Goal: Information Seeking & Learning: Learn about a topic

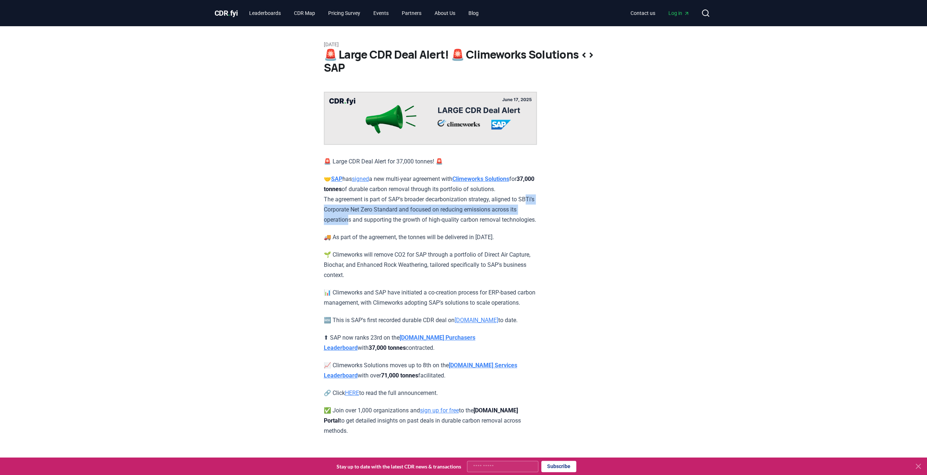
drag, startPoint x: 329, startPoint y: 209, endPoint x: 356, endPoint y: 221, distance: 29.8
click at [356, 221] on p "🤝 SAP has signed a new multi-year agreement with Climeworks Solutions for 37,00…" at bounding box center [430, 199] width 213 height 51
click at [372, 225] on p "🤝 SAP has signed a new multi-year agreement with Climeworks Solutions for 37,00…" at bounding box center [430, 199] width 213 height 51
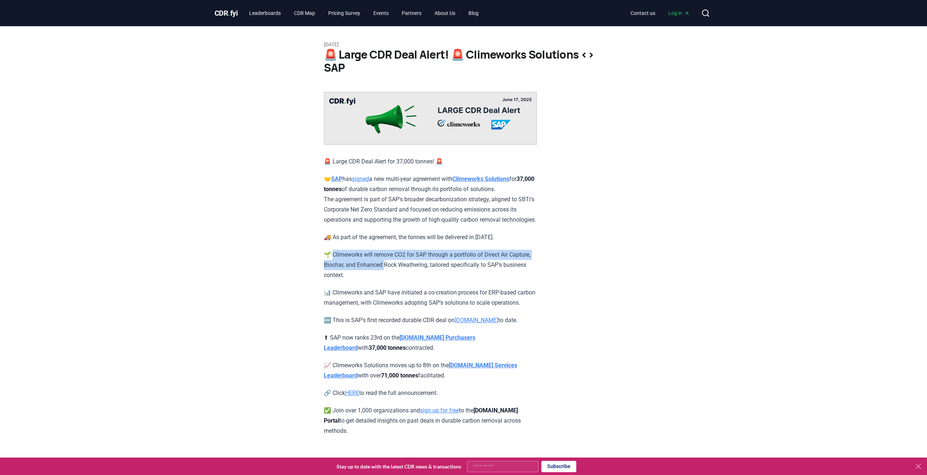
drag, startPoint x: 334, startPoint y: 266, endPoint x: 409, endPoint y: 274, distance: 75.1
click at [409, 274] on p "🌱 Climeworks will remove CO2 for SAP through a portfolio of Direct Air Capture,…" at bounding box center [430, 265] width 213 height 31
click at [397, 281] on p "🌱 Climeworks will remove CO2 for SAP through a portfolio of Direct Air Capture,…" at bounding box center [430, 265] width 213 height 31
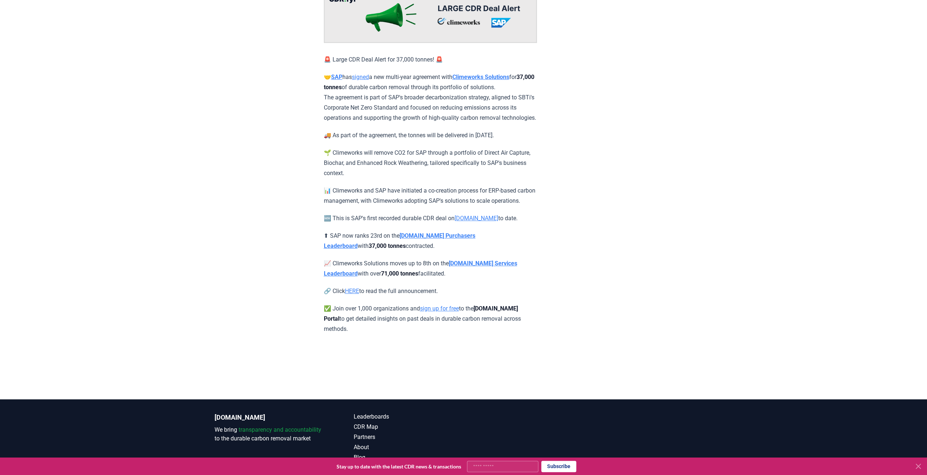
scroll to position [109, 0]
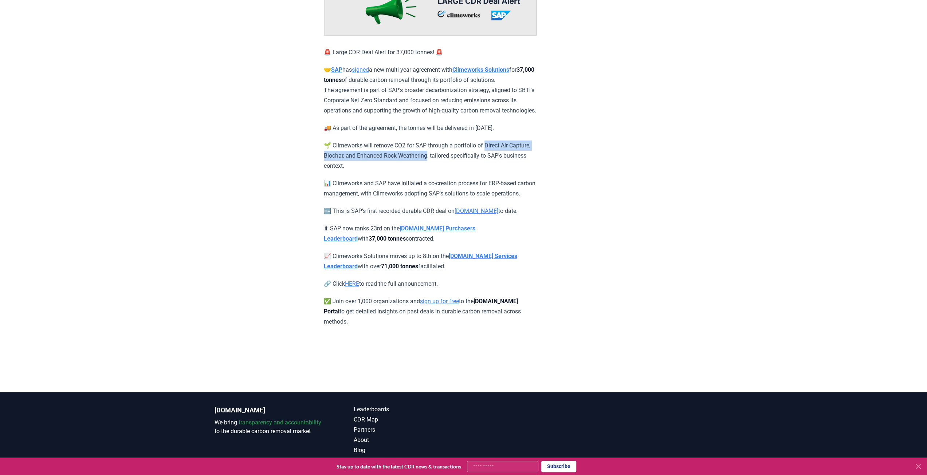
drag, startPoint x: 491, startPoint y: 155, endPoint x: 454, endPoint y: 167, distance: 38.7
click at [454, 167] on p "🌱 Climeworks will remove CO2 for SAP through a portfolio of Direct Air Capture,…" at bounding box center [430, 156] width 213 height 31
copy p "irect Air Capture, Biochar, and Enhanced Rock Weathering,"
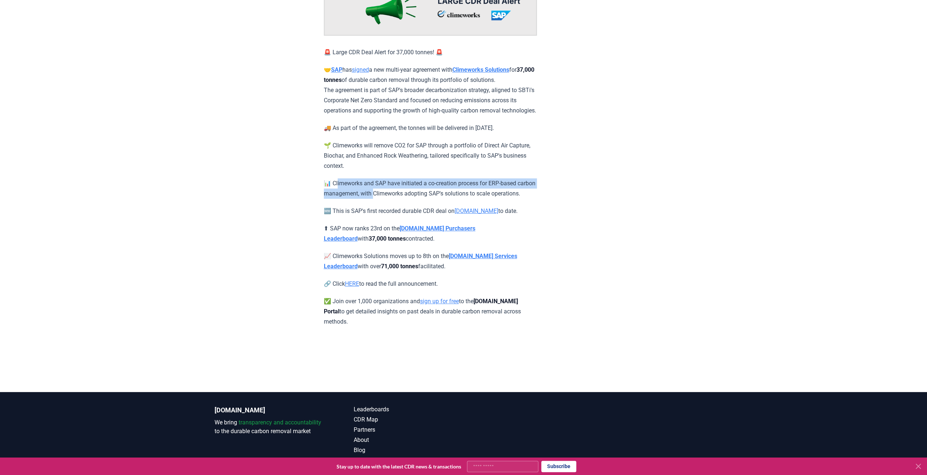
drag, startPoint x: 339, startPoint y: 191, endPoint x: 394, endPoint y: 207, distance: 57.3
click at [394, 199] on p "📊 Climeworks and SAP have initiated a co-creation process for ERP-based carbon …" at bounding box center [430, 189] width 213 height 20
click at [369, 199] on p "📊 Climeworks and SAP have initiated a co-creation process for ERP-based carbon …" at bounding box center [430, 189] width 213 height 20
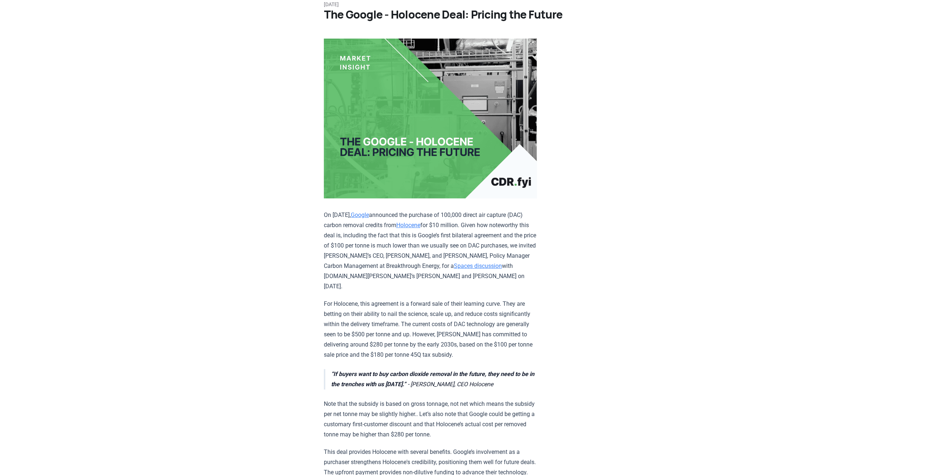
scroll to position [73, 0]
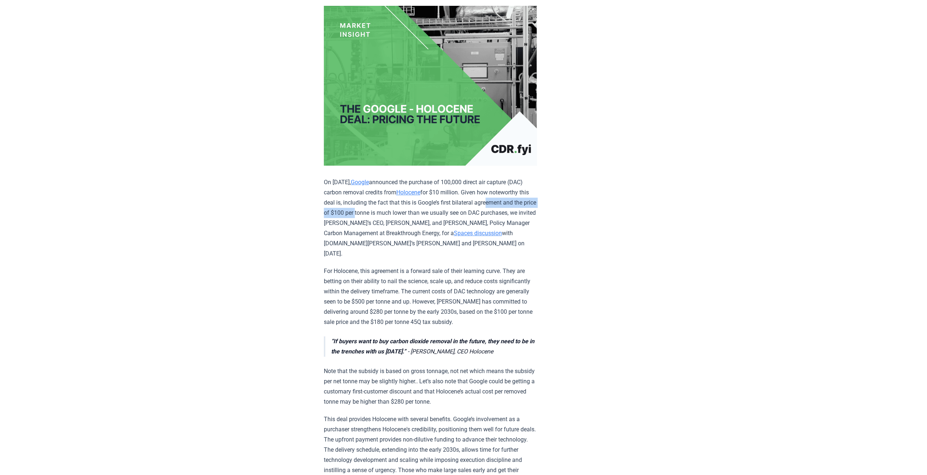
drag, startPoint x: 335, startPoint y: 212, endPoint x: 488, endPoint y: 207, distance: 153.4
click at [433, 215] on p "On Sep 10, 2024, Google announced the purchase of 100,000 direct air capture (D…" at bounding box center [430, 218] width 213 height 82
click at [546, 203] on article "September 15, 2024 The Google - Holocene Deal: Pricing the Future On Sep 10, 20…" at bounding box center [464, 474] width 280 height 1043
drag, startPoint x: 381, startPoint y: 220, endPoint x: 486, endPoint y: 223, distance: 105.0
click at [486, 223] on p "On Sep 10, 2024, Google announced the purchase of 100,000 direct air capture (D…" at bounding box center [430, 218] width 213 height 82
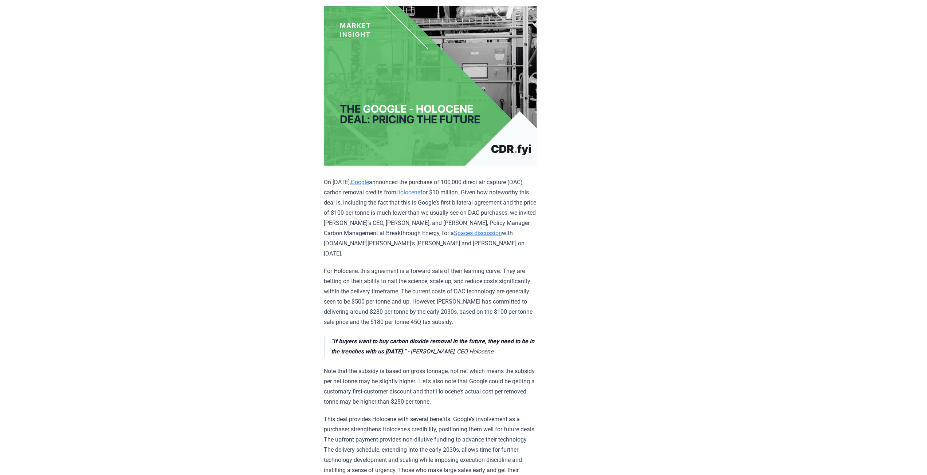
click at [520, 224] on p "On Sep 10, 2024, Google announced the purchase of 100,000 direct air capture (D…" at bounding box center [430, 218] width 213 height 82
drag, startPoint x: 327, startPoint y: 257, endPoint x: 473, endPoint y: 256, distance: 146.1
click at [480, 266] on p "For Holocene, this agreement is a forward sale of their learning curve. They ar…" at bounding box center [430, 296] width 213 height 61
click at [436, 277] on p "For Holocene, this agreement is a forward sale of their learning curve. They ar…" at bounding box center [430, 296] width 213 height 61
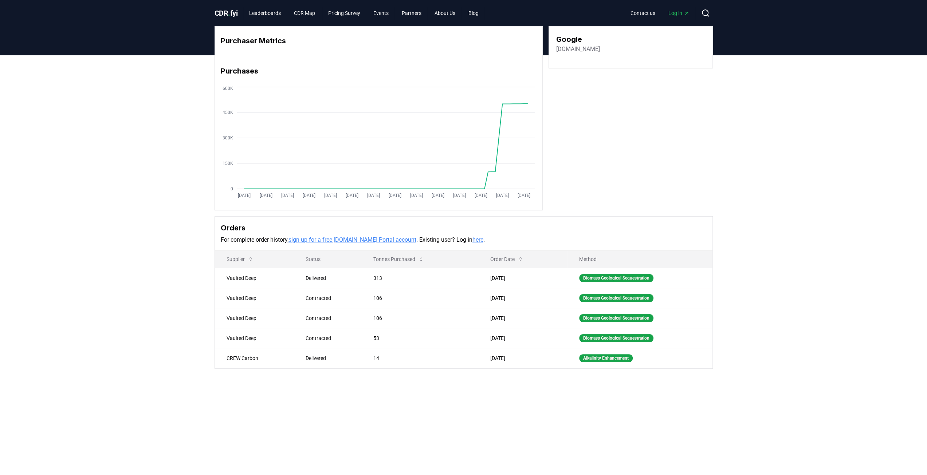
click at [570, 38] on h3 "Google" at bounding box center [578, 39] width 44 height 11
click at [289, 11] on ul "Leaderboards CDR Map Pricing Survey Events Partners About Us Blog" at bounding box center [363, 13] width 241 height 13
click at [279, 12] on link "Leaderboards" at bounding box center [264, 13] width 43 height 13
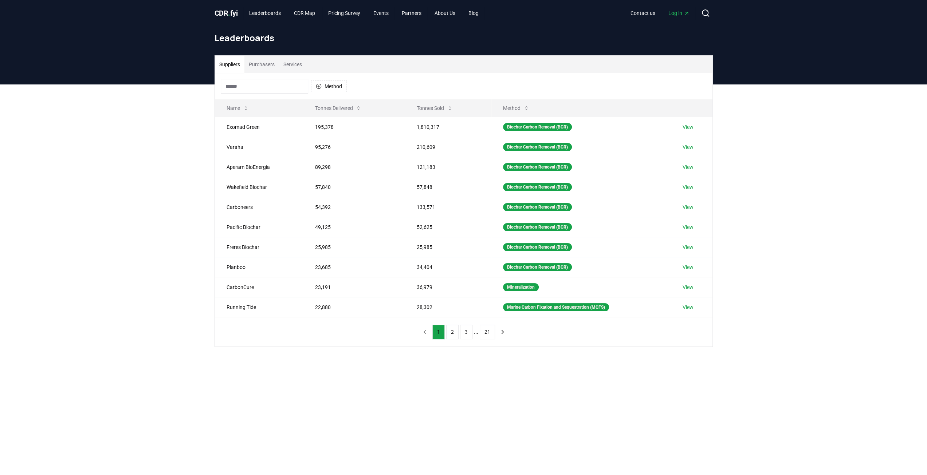
click at [277, 87] on input at bounding box center [264, 86] width 87 height 15
click at [268, 67] on button "Purchasers" at bounding box center [261, 64] width 35 height 17
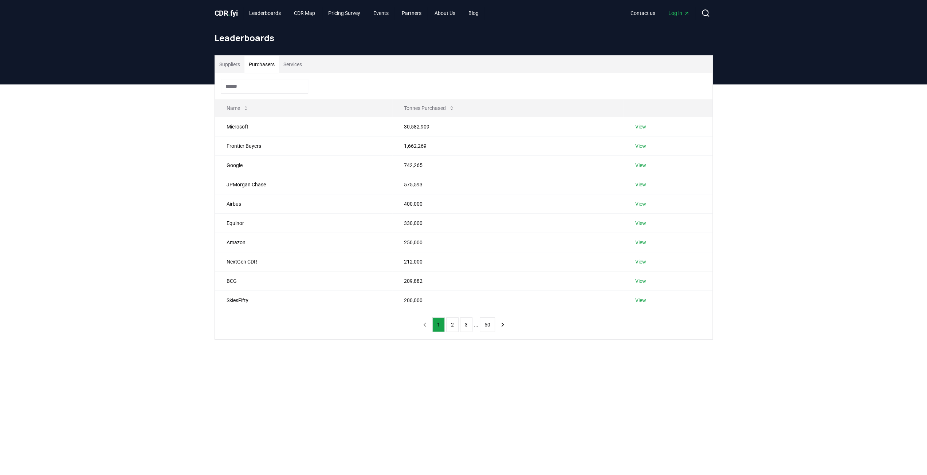
click at [258, 86] on input at bounding box center [264, 86] width 87 height 15
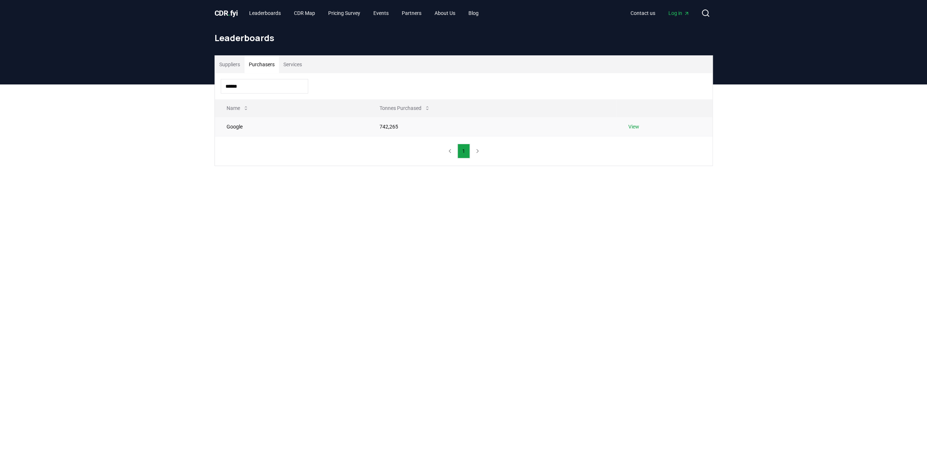
type input "******"
click at [233, 129] on td "Google" at bounding box center [291, 126] width 153 height 19
click at [389, 127] on td "742,265" at bounding box center [492, 126] width 249 height 19
click at [637, 126] on link "View" at bounding box center [633, 126] width 11 height 7
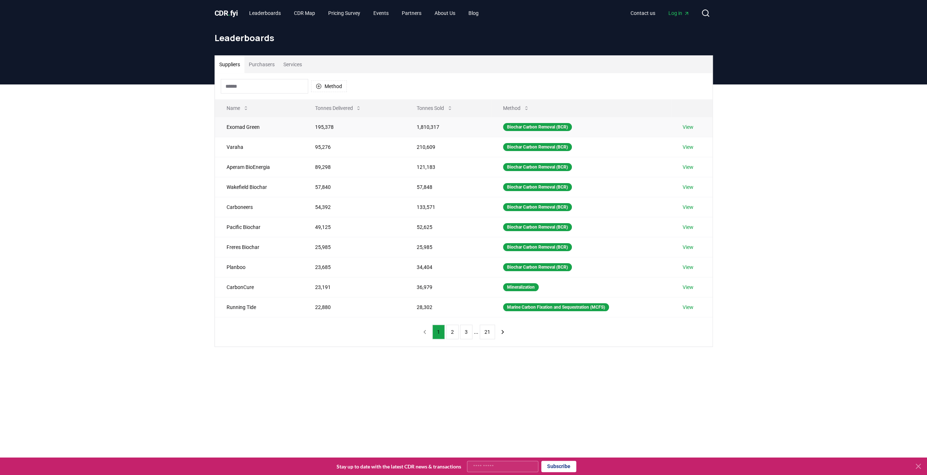
click at [693, 126] on link "View" at bounding box center [688, 126] width 11 height 7
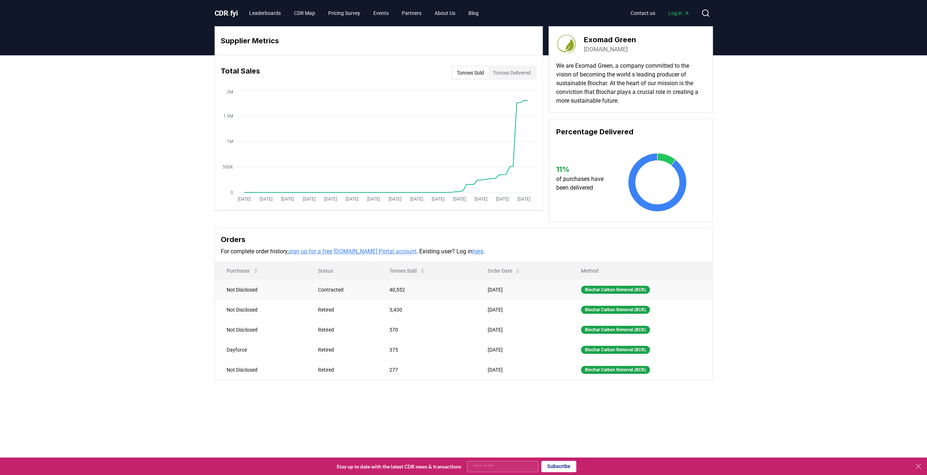
click at [359, 295] on td "Contracted" at bounding box center [341, 290] width 71 height 20
click at [250, 288] on td "Not Disclosed" at bounding box center [261, 290] width 92 height 20
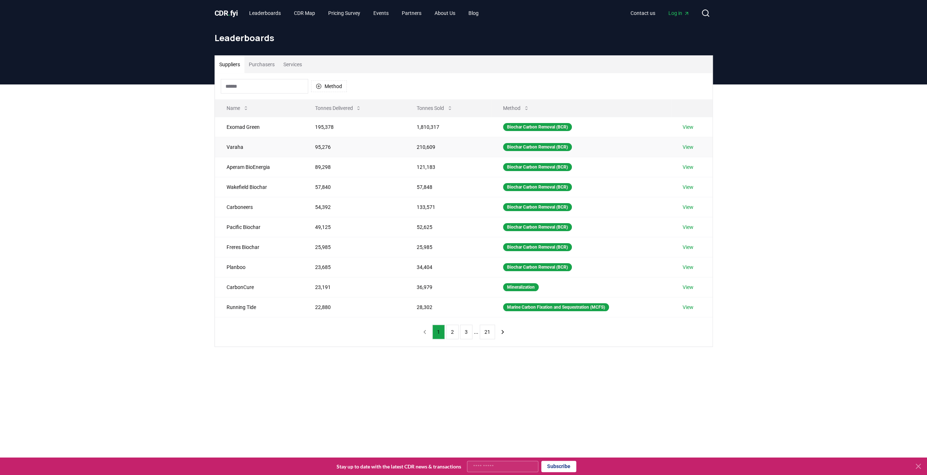
click at [689, 148] on link "View" at bounding box center [688, 147] width 11 height 7
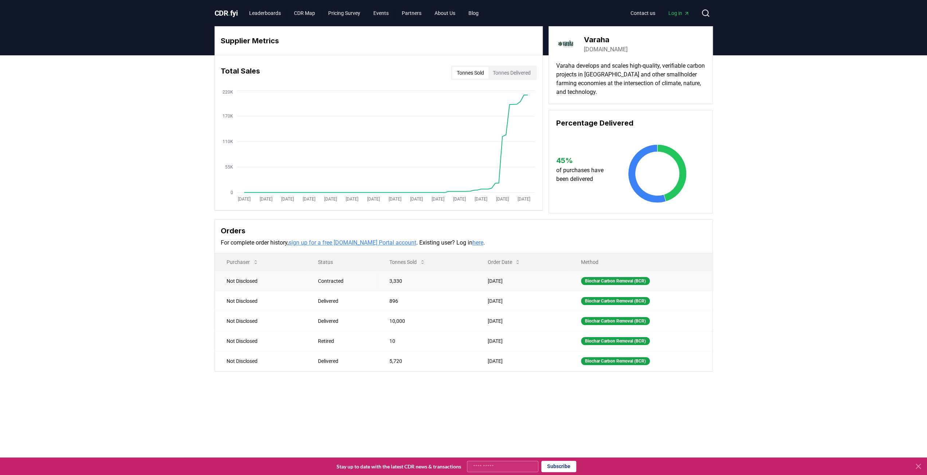
click at [228, 279] on td "Not Disclosed" at bounding box center [261, 281] width 92 height 20
click at [203, 274] on div "Supplier Metrics Total Sales Tonnes Sold Tonnes Delivered Jan 2019 Jul 2019 Jan…" at bounding box center [463, 228] width 927 height 346
click at [253, 259] on icon at bounding box center [256, 262] width 6 height 6
click at [420, 261] on icon at bounding box center [423, 262] width 6 height 6
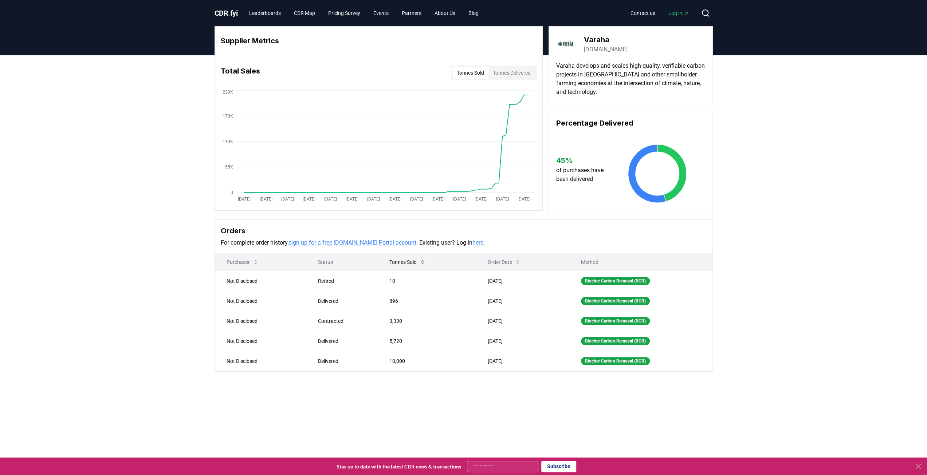
click at [420, 261] on icon at bounding box center [423, 262] width 6 height 6
click at [189, 282] on div "Supplier Metrics Total Sales Tonnes Sold Tonnes Delivered Jan 2019 Jul 2019 Jan…" at bounding box center [463, 228] width 927 height 346
